Goal: Task Accomplishment & Management: Complete application form

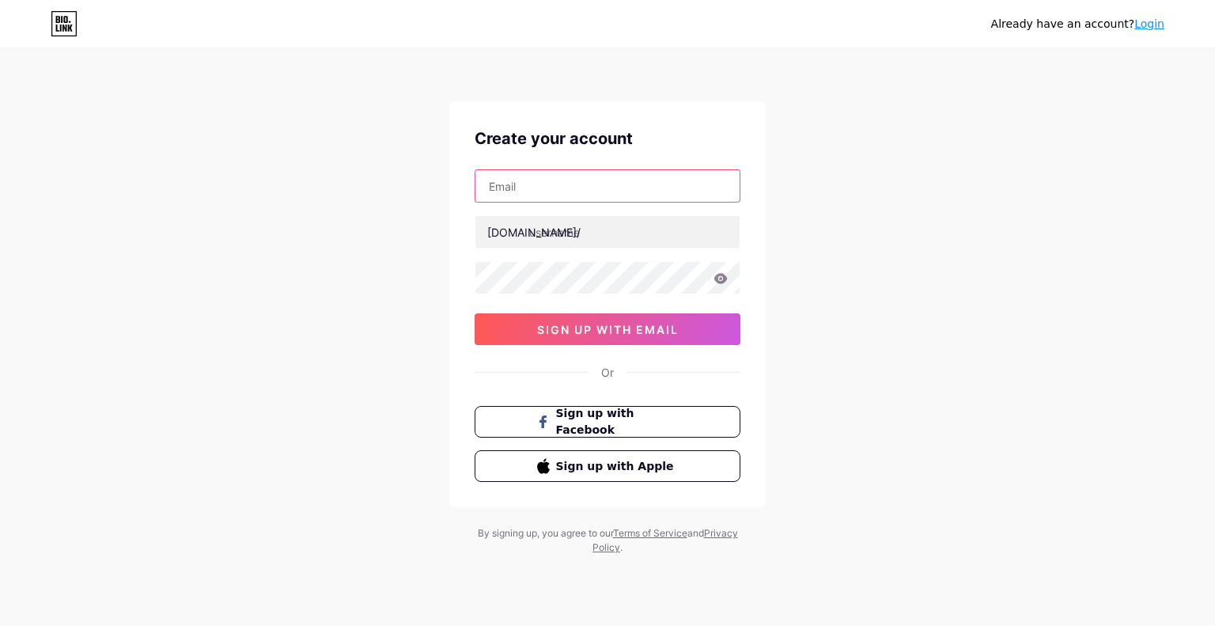
click at [592, 195] on input "text" at bounding box center [608, 186] width 264 height 32
paste input "[EMAIL_ADDRESS][DOMAIN_NAME]"
type input "[EMAIL_ADDRESS][DOMAIN_NAME]"
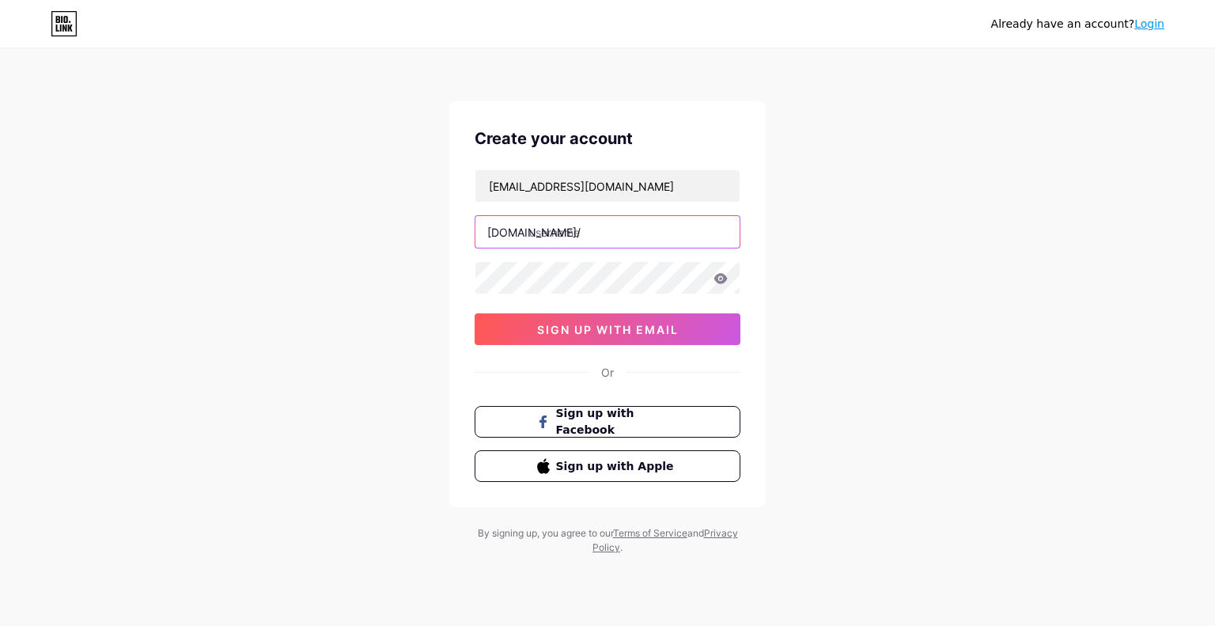
click at [601, 233] on input "text" at bounding box center [608, 232] width 264 height 32
paste input "switchboardupgrad"
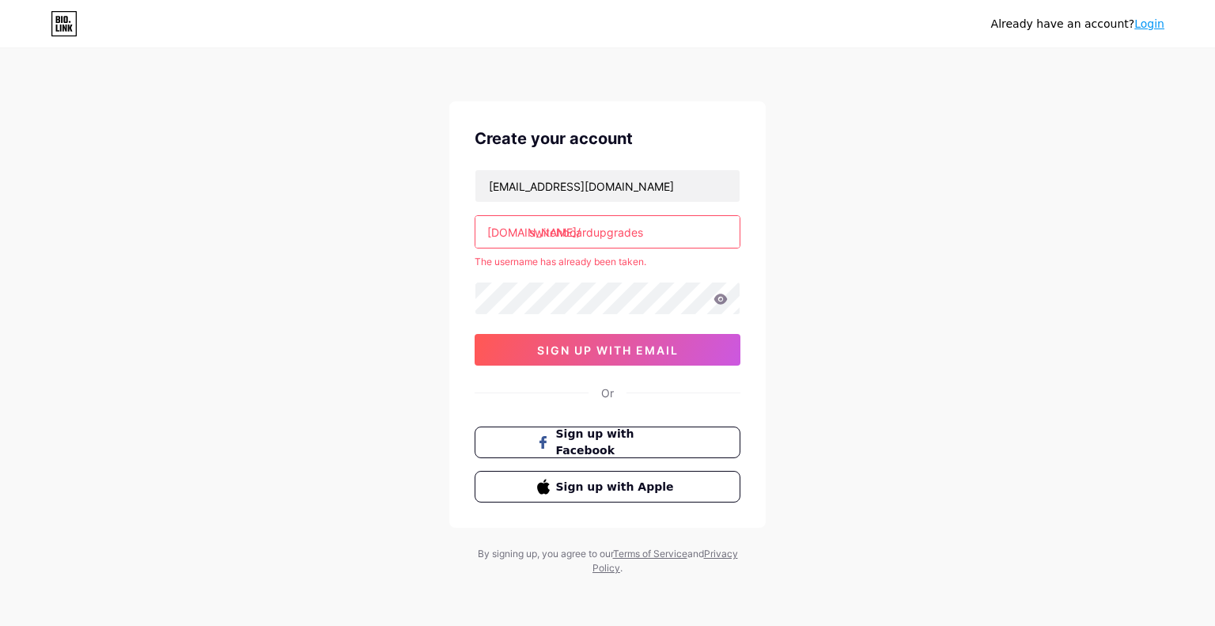
click at [596, 229] on input "switchboardupgrades" at bounding box center [608, 232] width 264 height 32
click at [601, 236] on input "switchboard-upgrades1" at bounding box center [608, 232] width 264 height 32
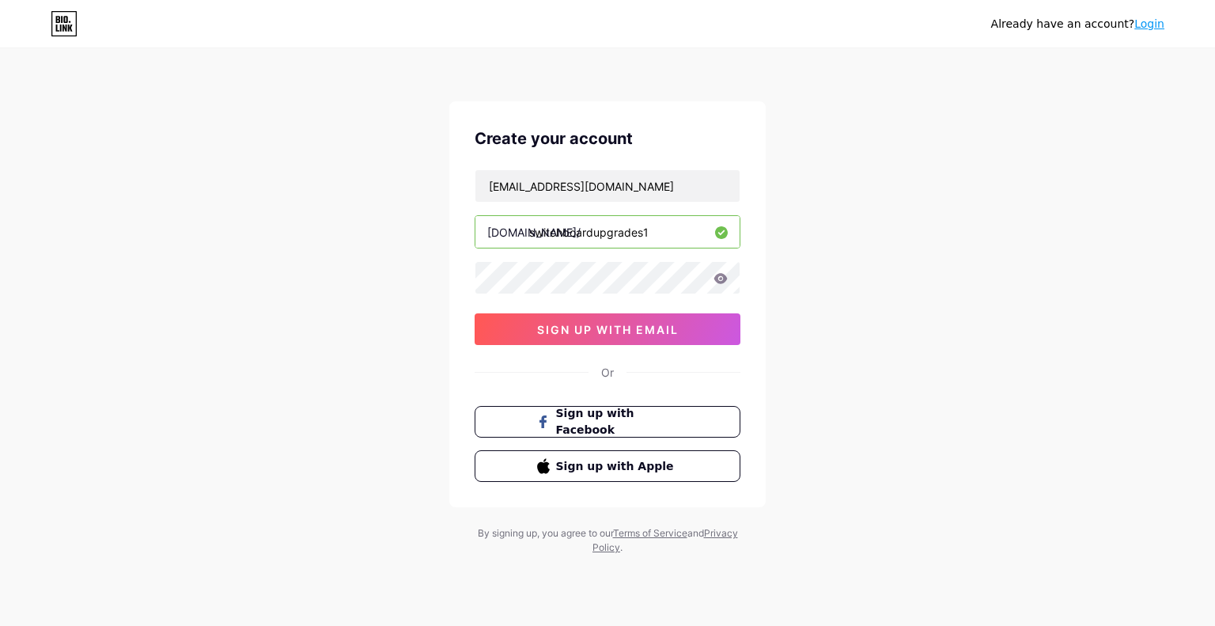
type input "switchboardupgrades1"
click at [560, 328] on span "sign up with email" at bounding box center [608, 329] width 142 height 13
